Goal: Check status: Check status

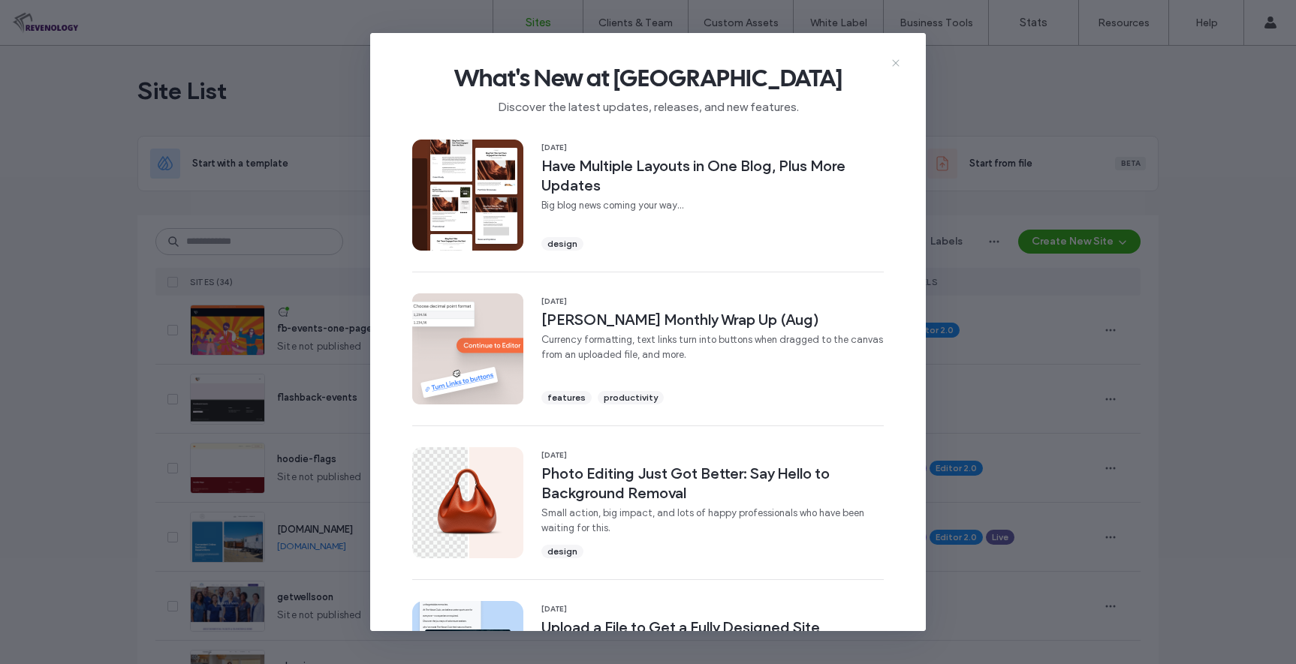
click at [896, 65] on icon at bounding box center [896, 63] width 12 height 12
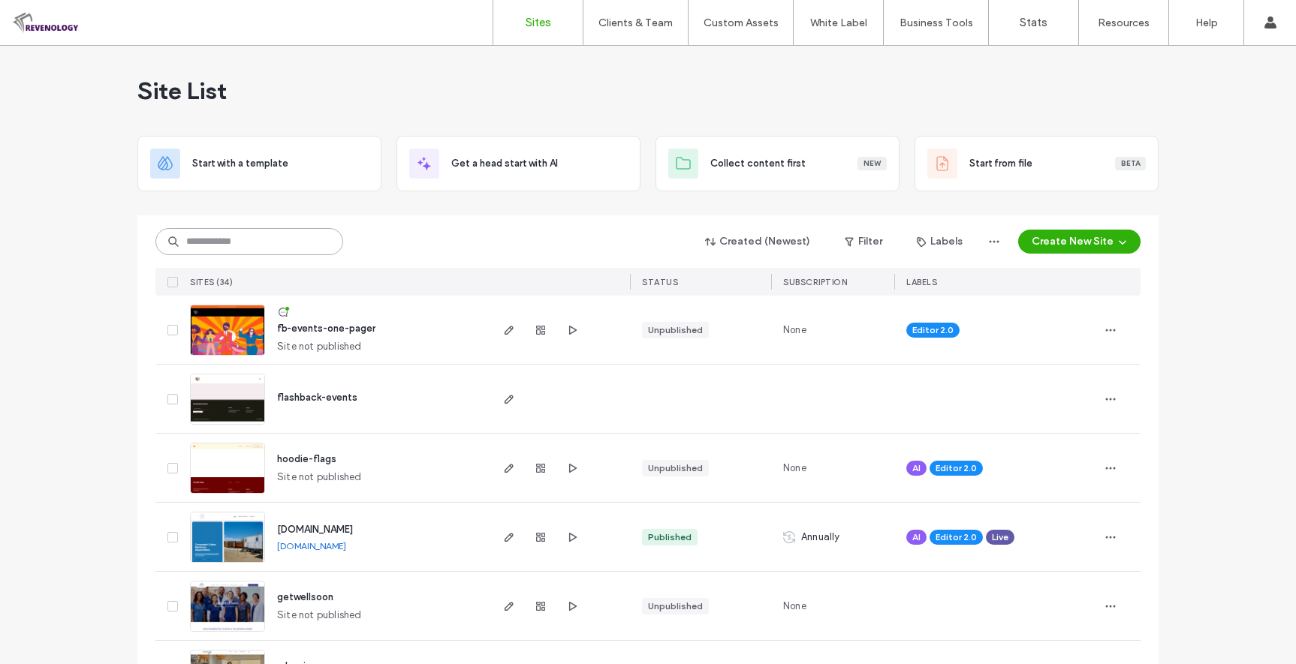
click at [239, 235] on input at bounding box center [249, 241] width 188 height 27
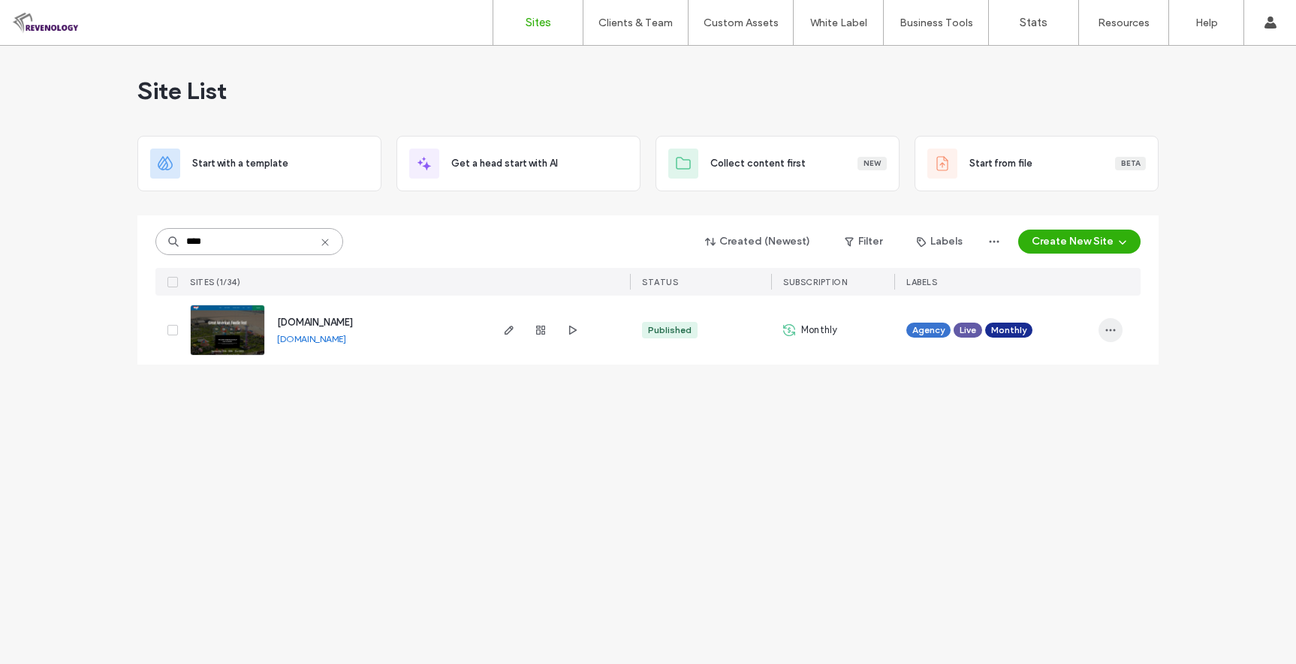
type input "****"
click at [1120, 324] on span "button" at bounding box center [1110, 330] width 24 height 24
click at [1056, 488] on span "Site Dashboard" at bounding box center [1052, 492] width 70 height 15
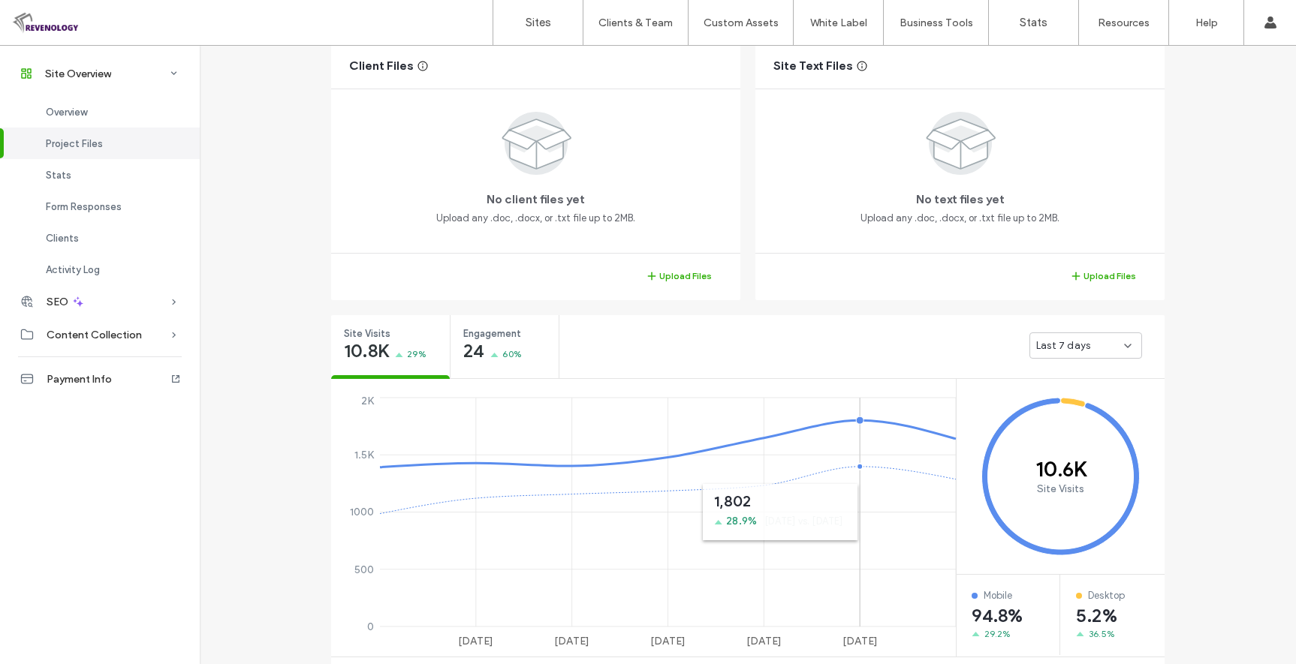
scroll to position [161, 0]
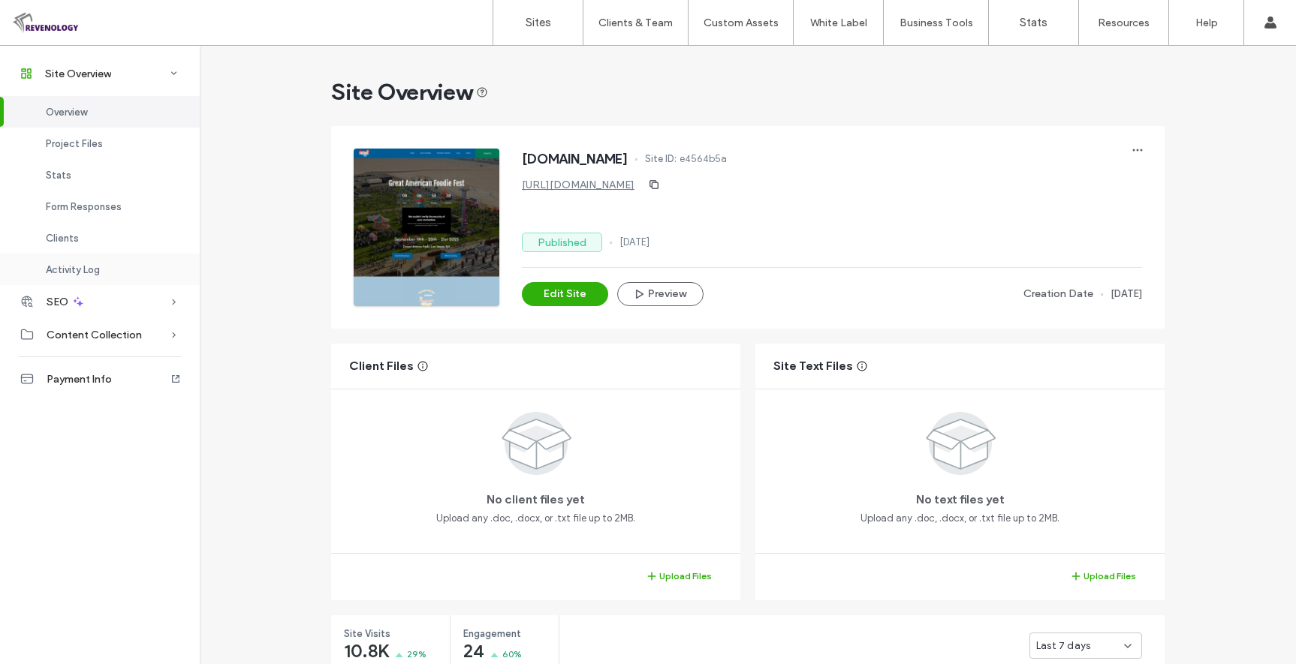
click at [69, 269] on span "Activity Log" at bounding box center [73, 269] width 54 height 11
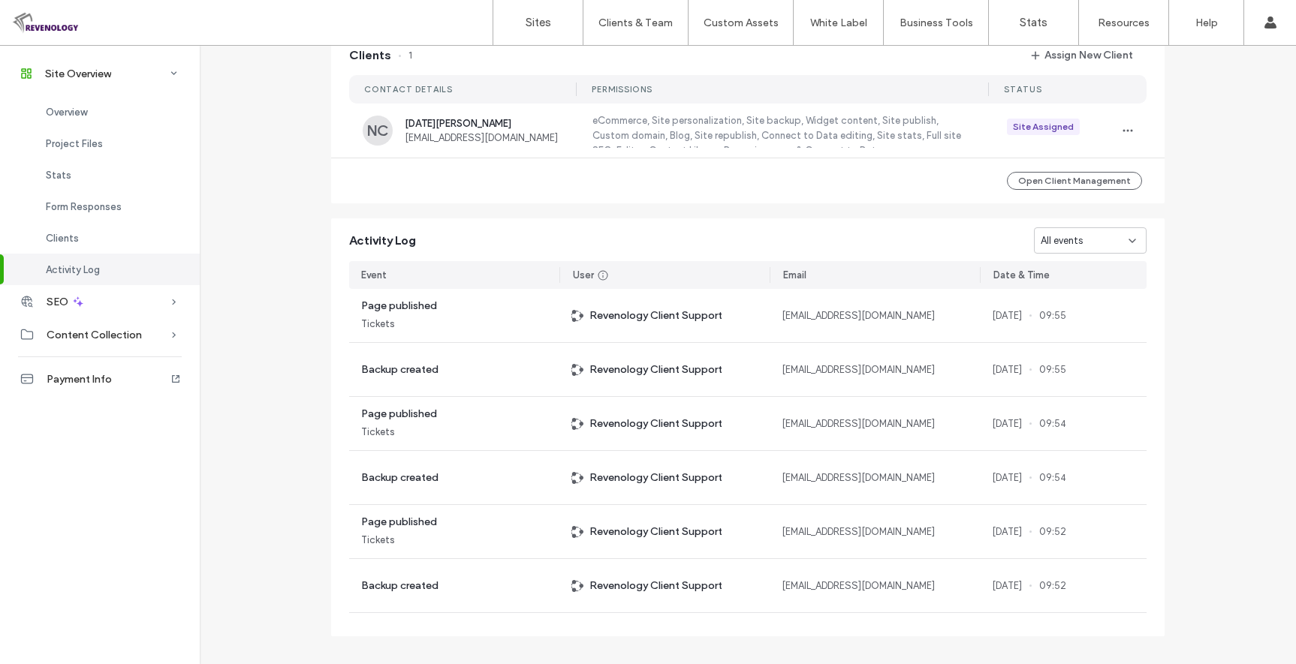
scroll to position [1405, 0]
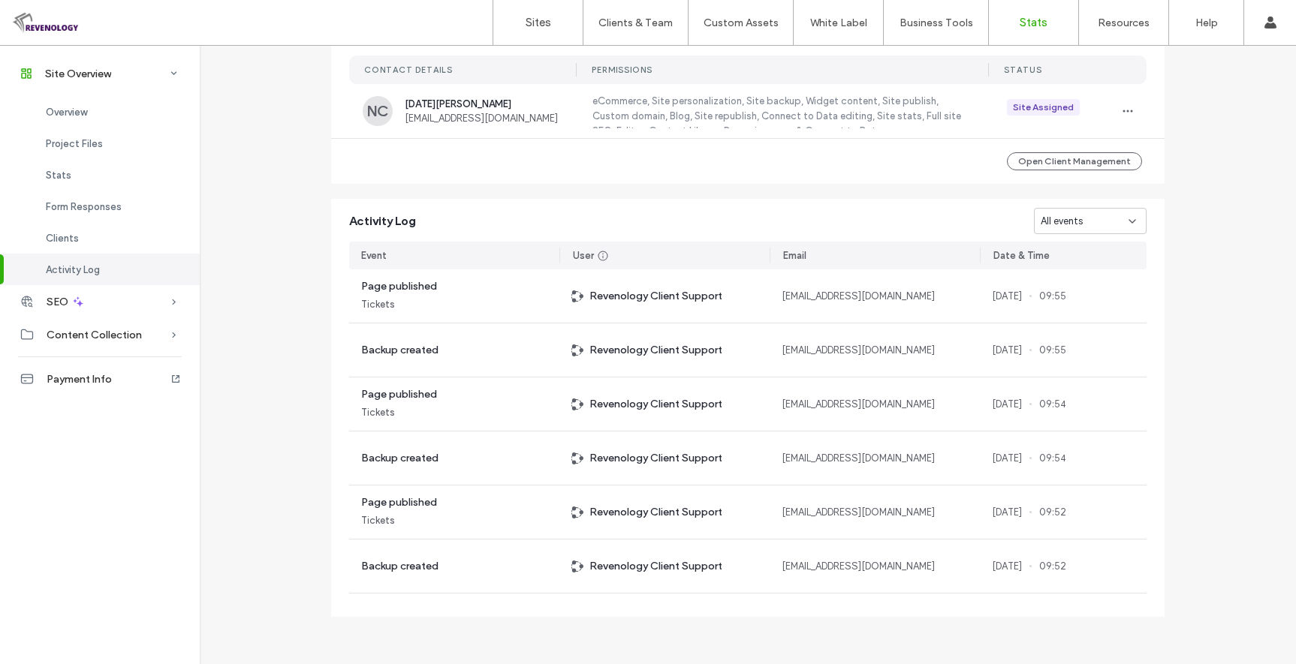
click at [1026, 14] on link "Stats" at bounding box center [1033, 22] width 89 height 45
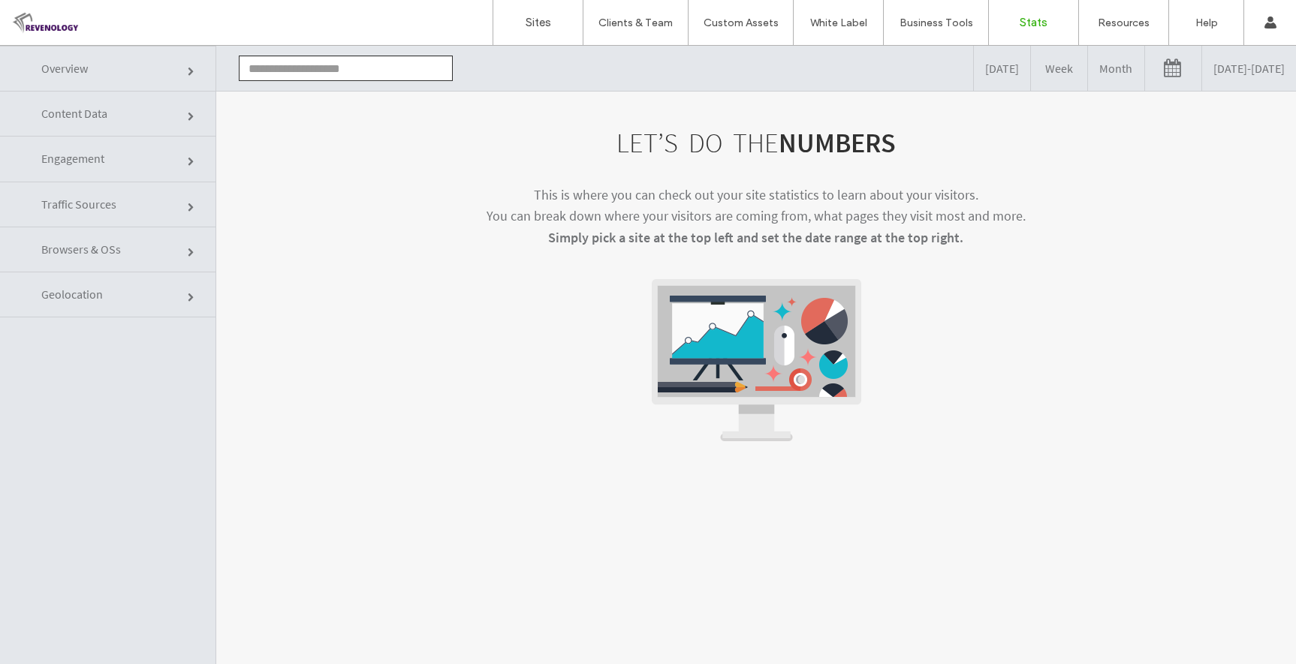
click at [311, 58] on input "text" at bounding box center [346, 69] width 214 height 26
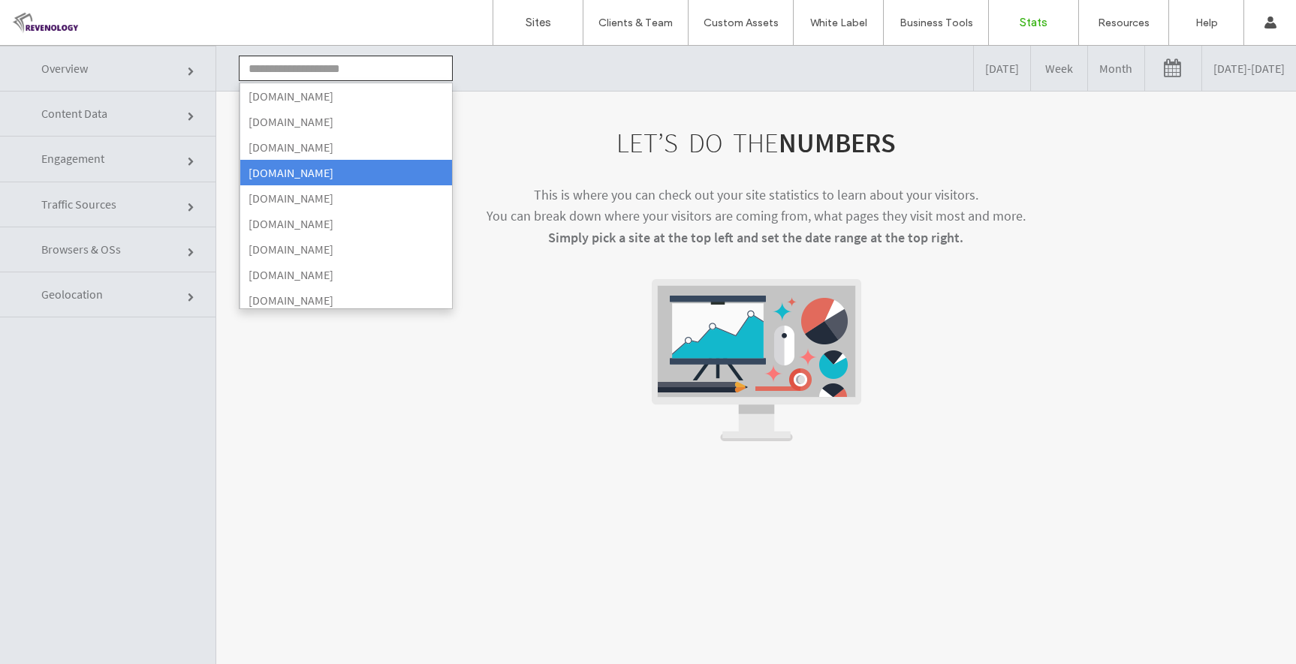
click at [371, 167] on li "[DOMAIN_NAME]" at bounding box center [345, 173] width 212 height 26
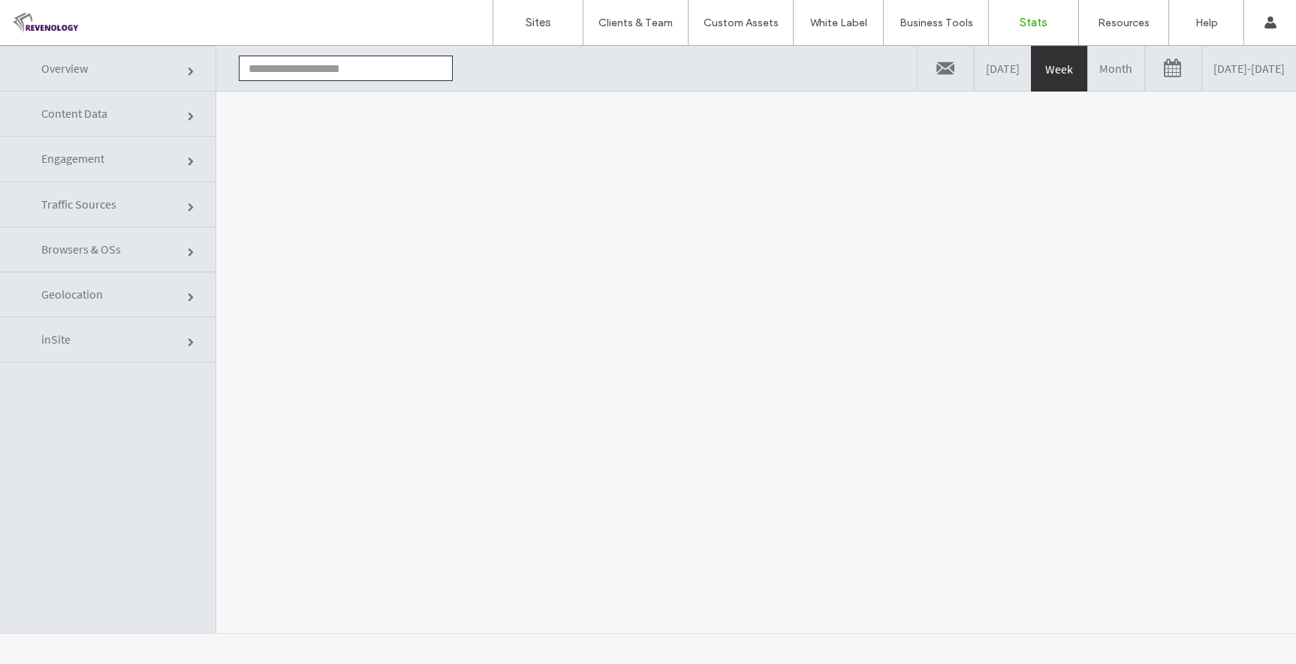
type input "**********"
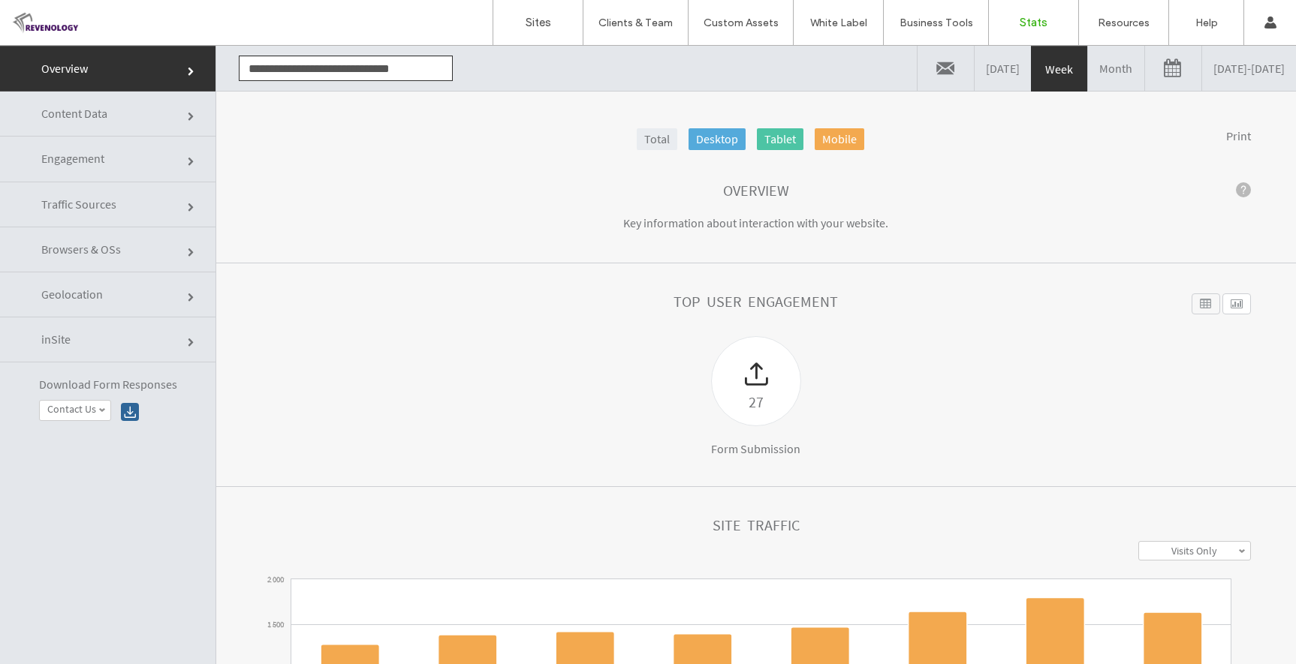
click at [192, 74] on span at bounding box center [192, 72] width 9 height 9
click at [188, 116] on span at bounding box center [192, 117] width 9 height 9
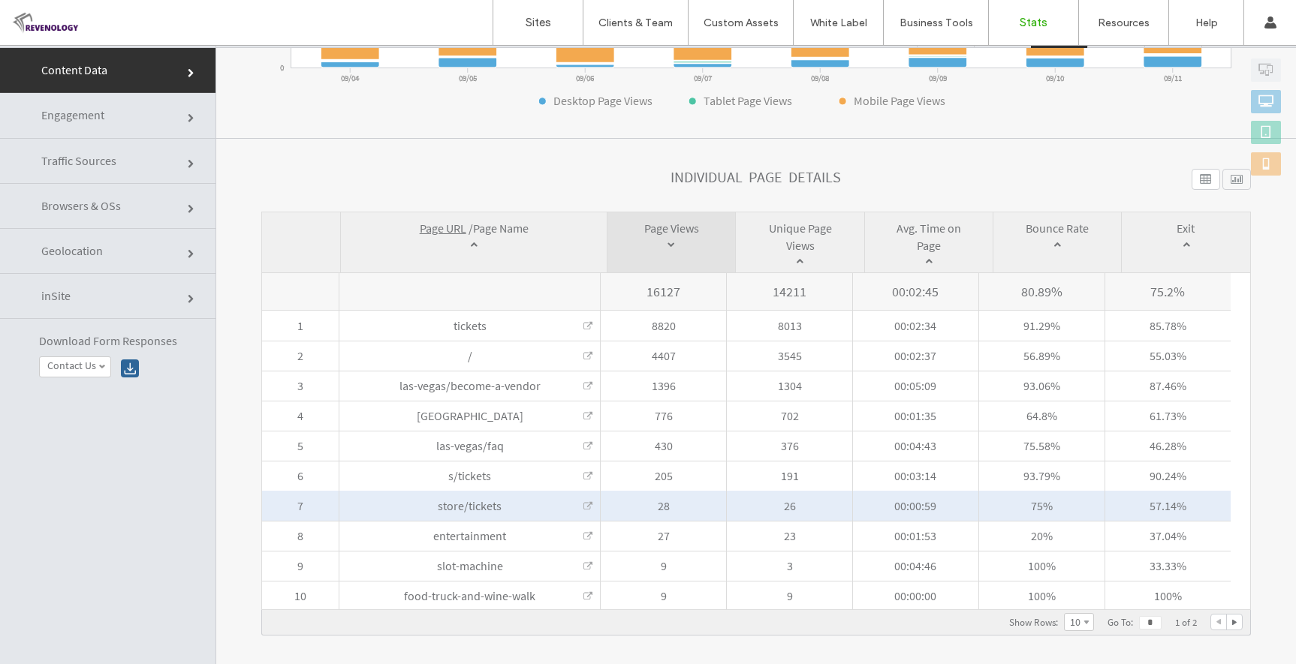
scroll to position [76, 0]
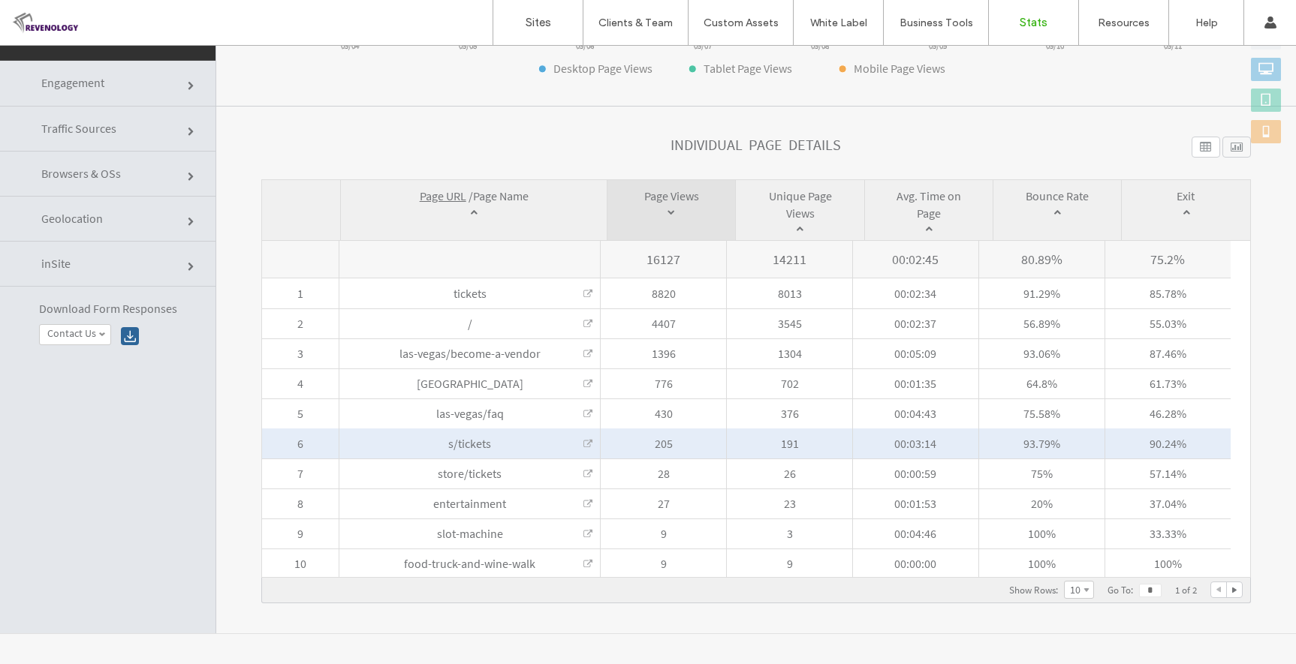
click at [581, 440] on span "s/tickets S/tickets" at bounding box center [469, 444] width 261 height 30
click at [583, 443] on link at bounding box center [587, 444] width 9 height 9
click at [584, 445] on link at bounding box center [587, 444] width 9 height 9
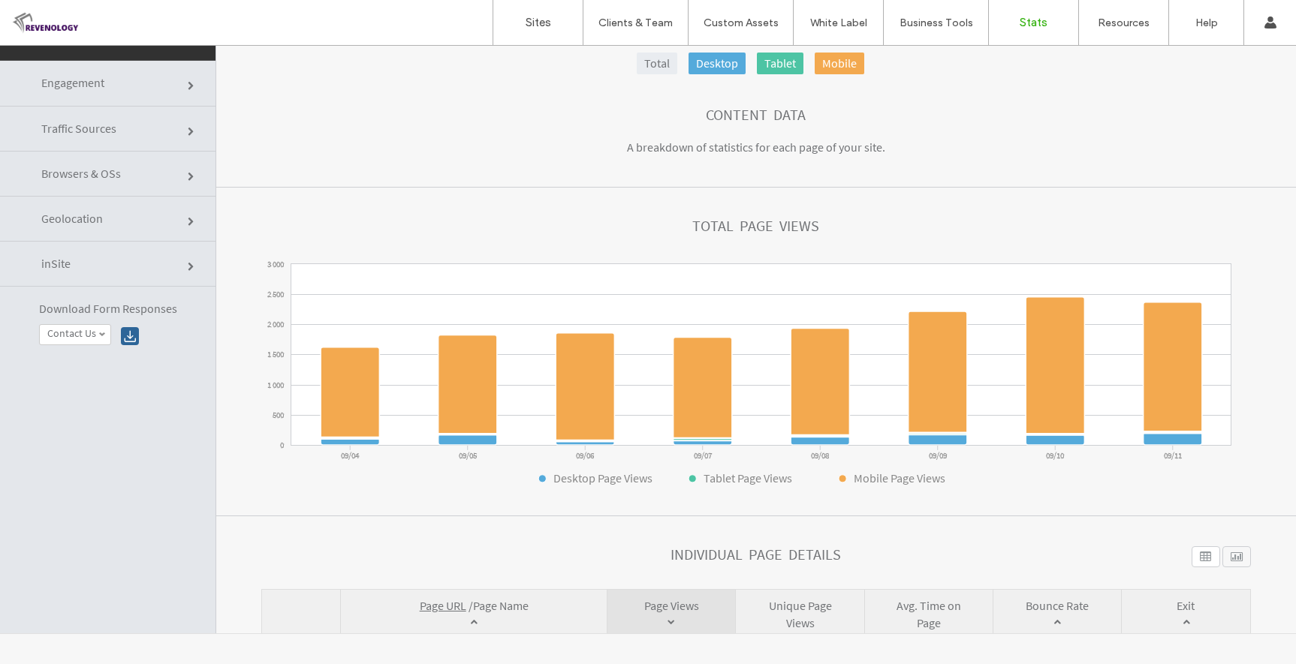
scroll to position [0, 0]
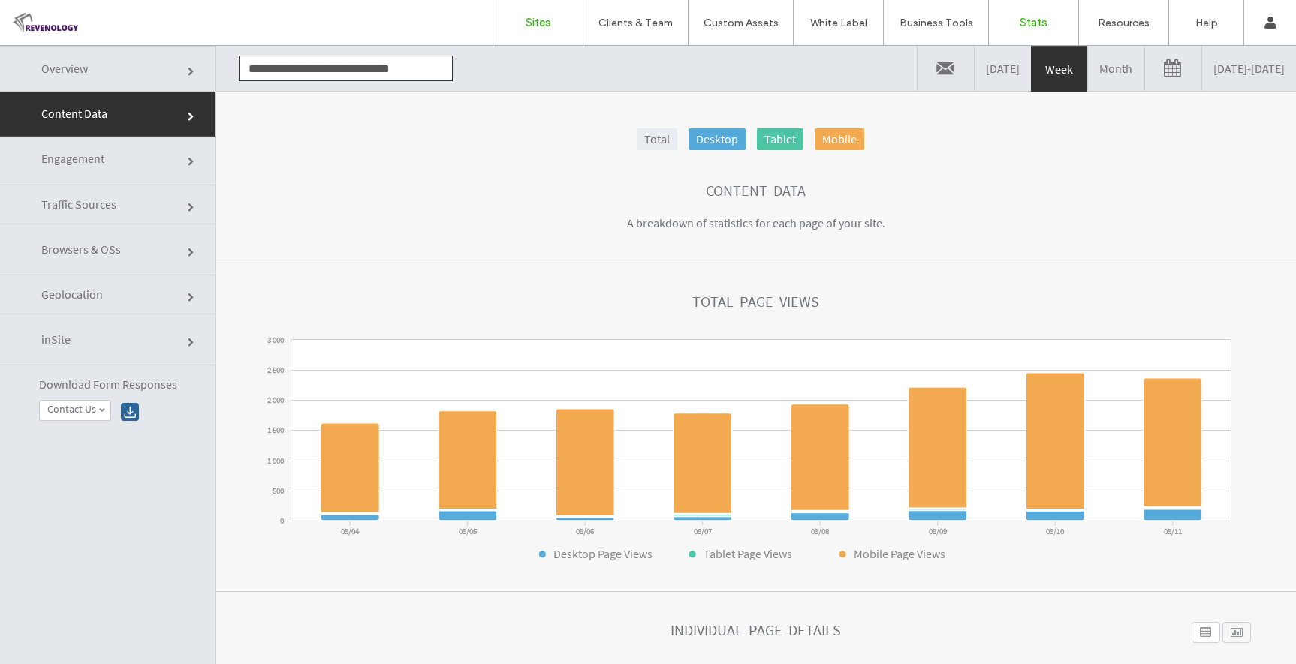
click at [519, 19] on link "Sites" at bounding box center [537, 22] width 89 height 45
